Goal: Navigation & Orientation: Find specific page/section

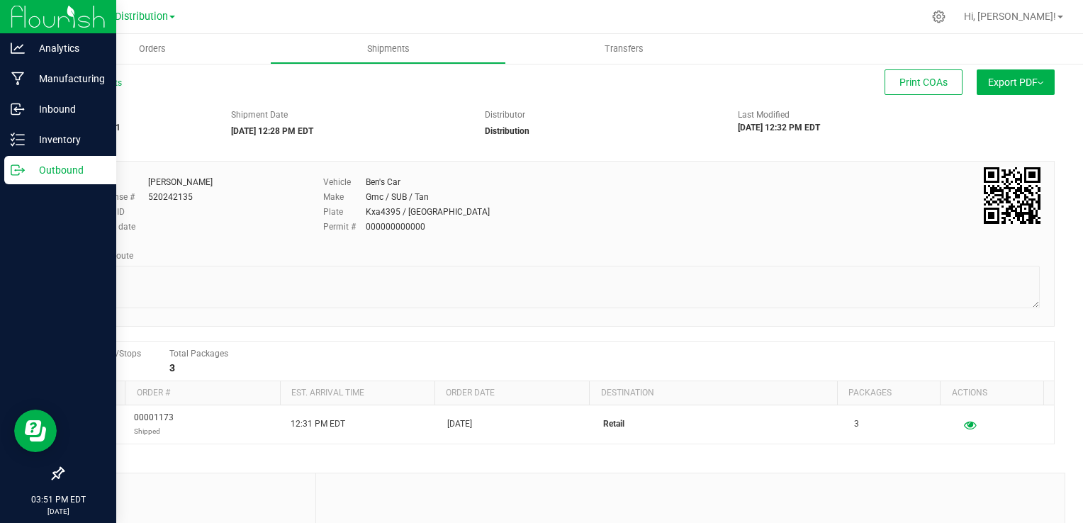
click at [30, 18] on img at bounding box center [58, 16] width 95 height 33
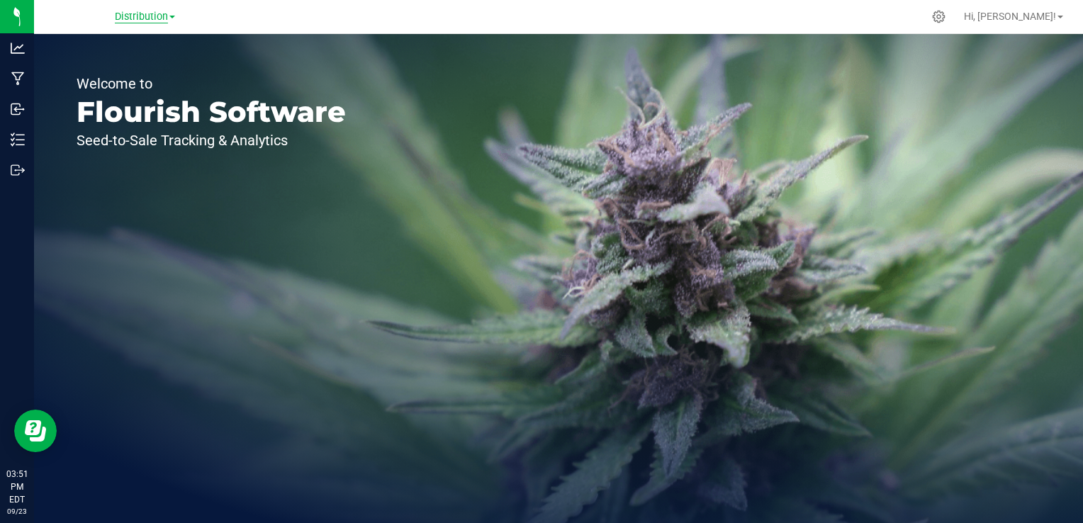
click at [153, 21] on span "Distribution" at bounding box center [141, 17] width 53 height 13
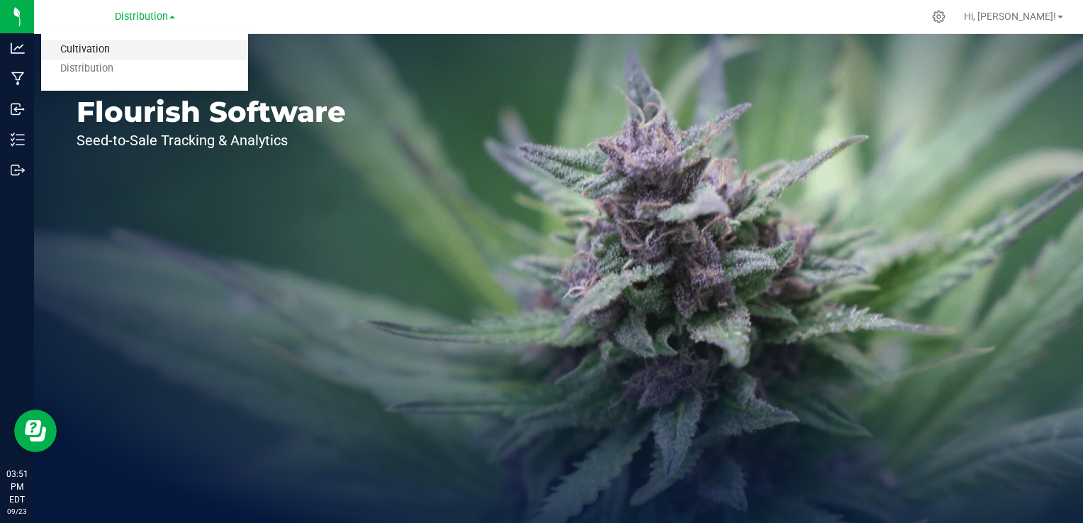
click at [98, 43] on link "Cultivation" at bounding box center [144, 49] width 207 height 19
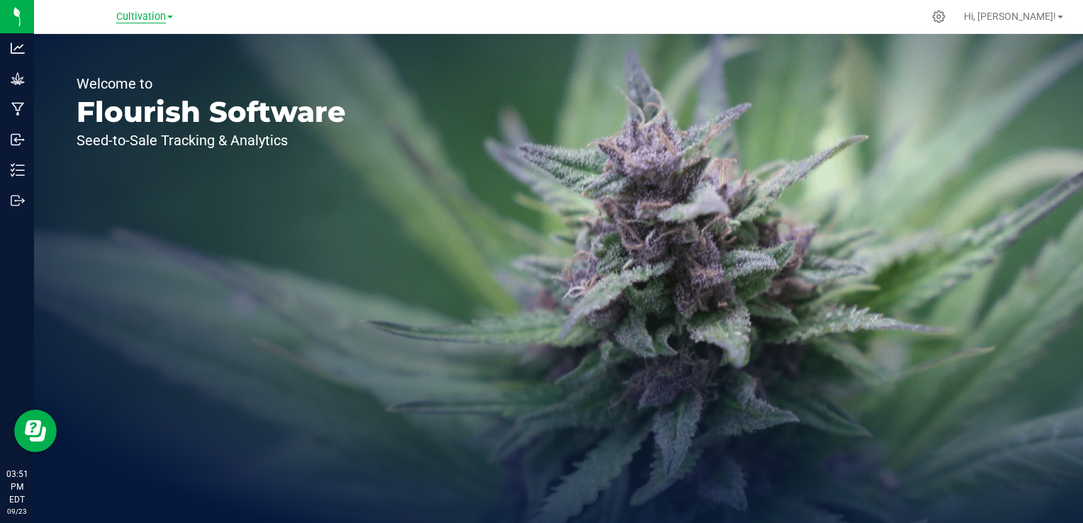
click at [128, 18] on span "Cultivation" at bounding box center [141, 17] width 50 height 13
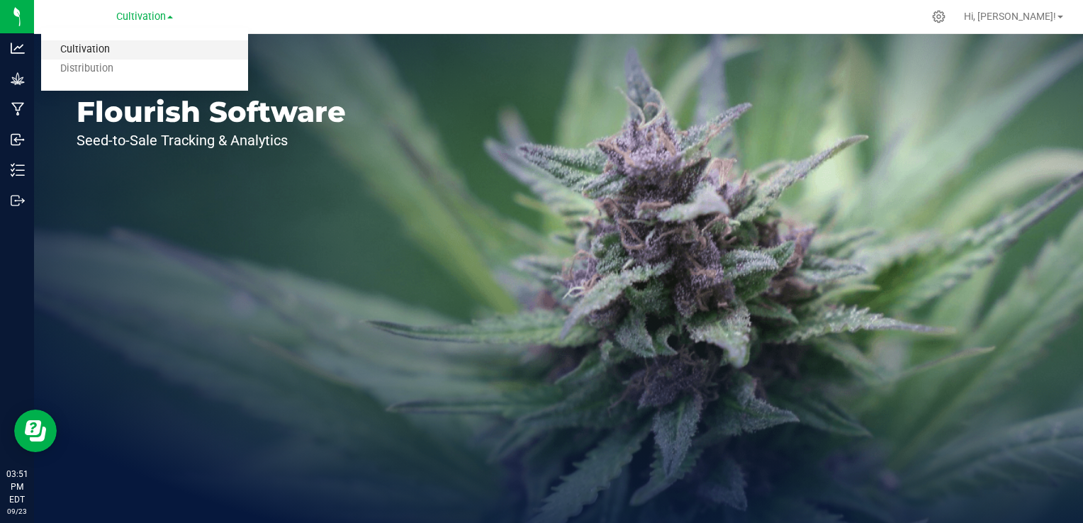
click at [94, 48] on link "Cultivation" at bounding box center [144, 49] width 207 height 19
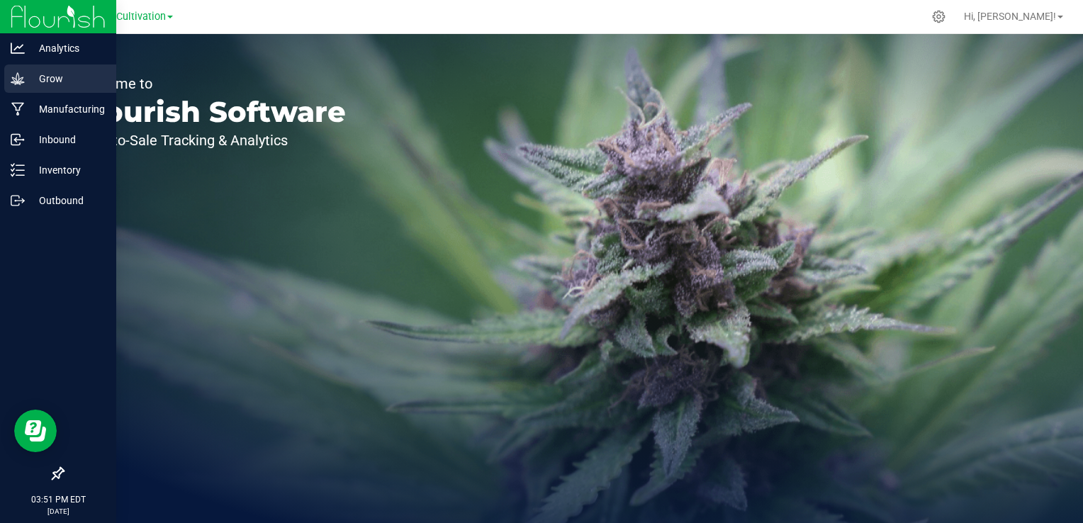
click at [45, 82] on p "Grow" at bounding box center [67, 78] width 85 height 17
